Goal: Book appointment/travel/reservation

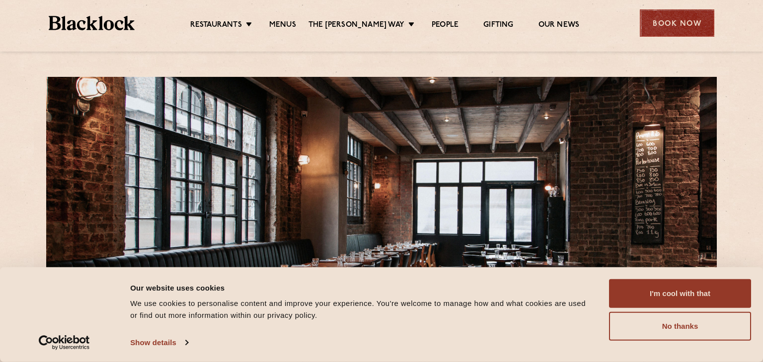
click at [682, 23] on div "Book Now" at bounding box center [677, 22] width 74 height 27
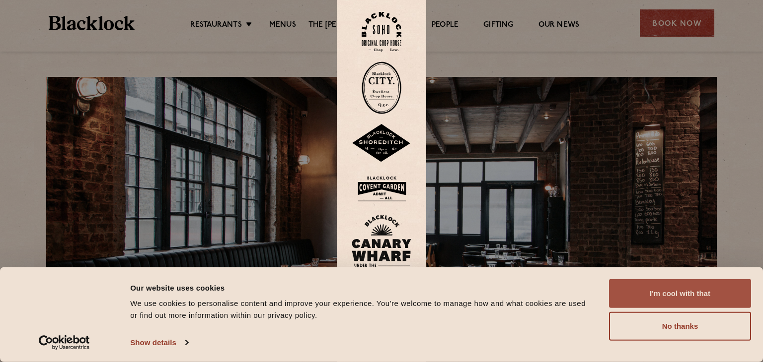
click at [647, 297] on button "I'm cool with that" at bounding box center [680, 294] width 142 height 29
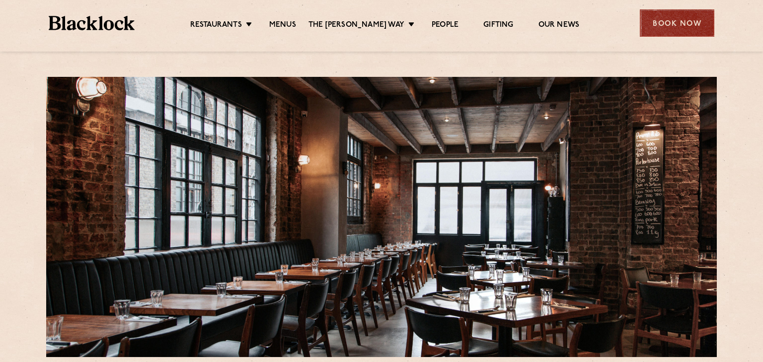
click at [678, 26] on div "Book Now" at bounding box center [677, 22] width 74 height 27
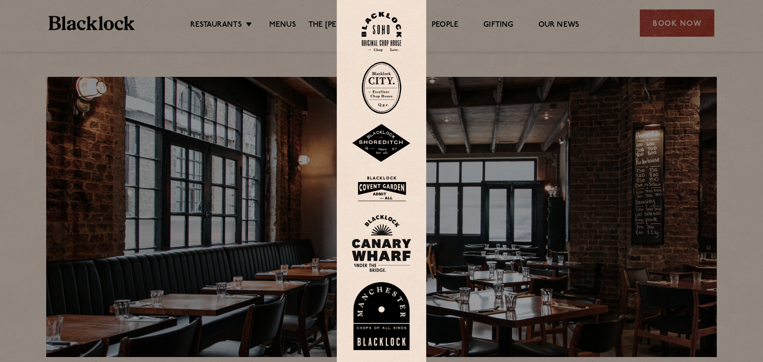
click at [380, 141] on img at bounding box center [382, 143] width 60 height 39
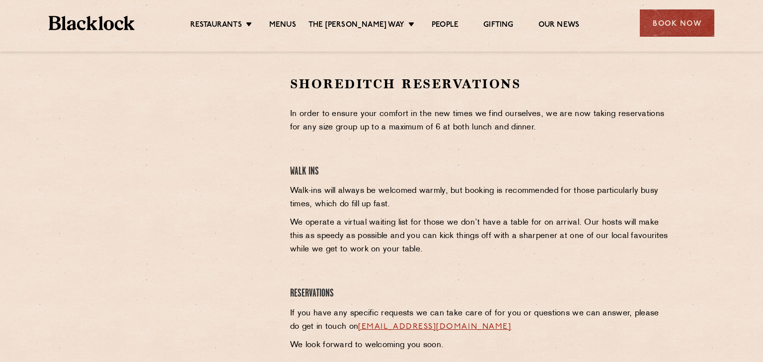
scroll to position [318, 0]
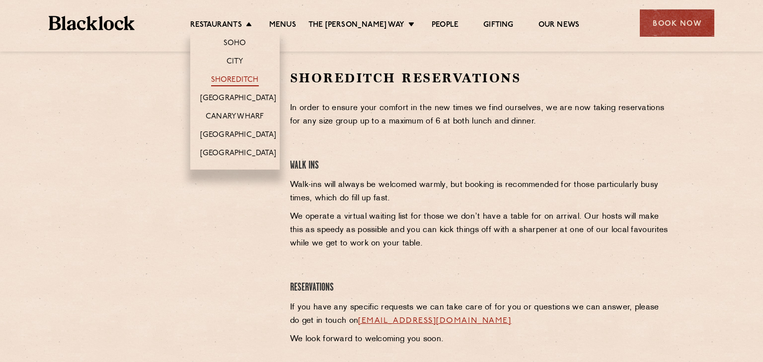
click at [249, 81] on link "Shoreditch" at bounding box center [235, 80] width 48 height 11
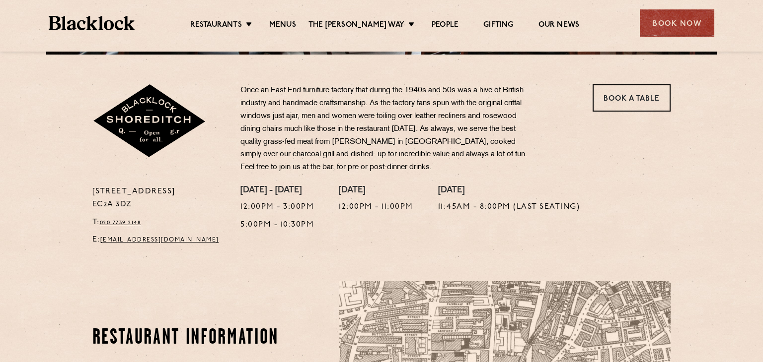
scroll to position [318, 0]
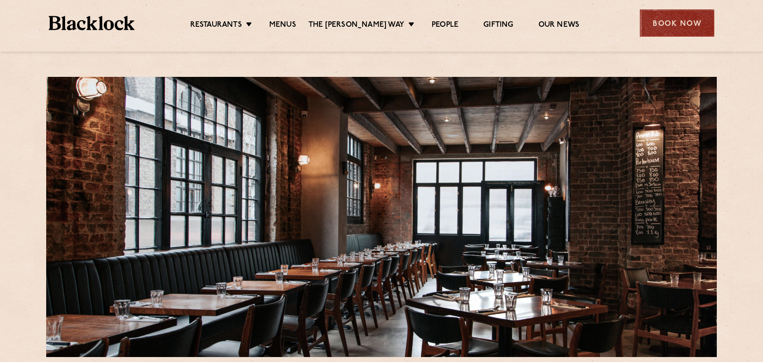
click at [696, 31] on div "Book Now" at bounding box center [677, 22] width 74 height 27
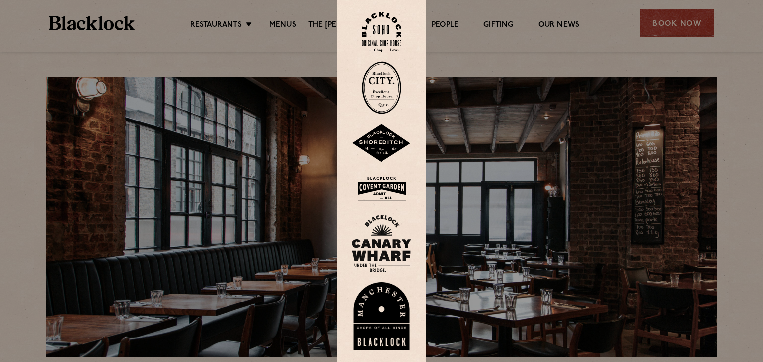
click at [381, 147] on img at bounding box center [382, 143] width 60 height 39
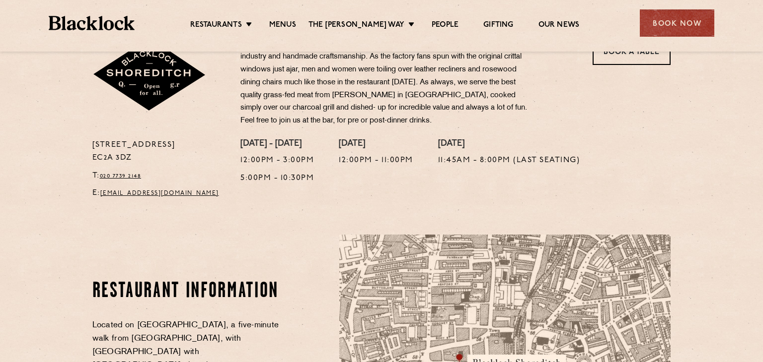
scroll to position [357, 0]
